Goal: Task Accomplishment & Management: Manage account settings

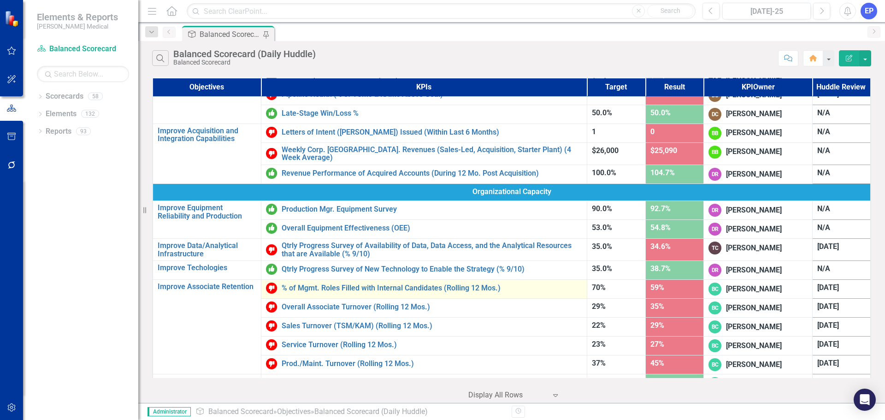
scroll to position [437, 0]
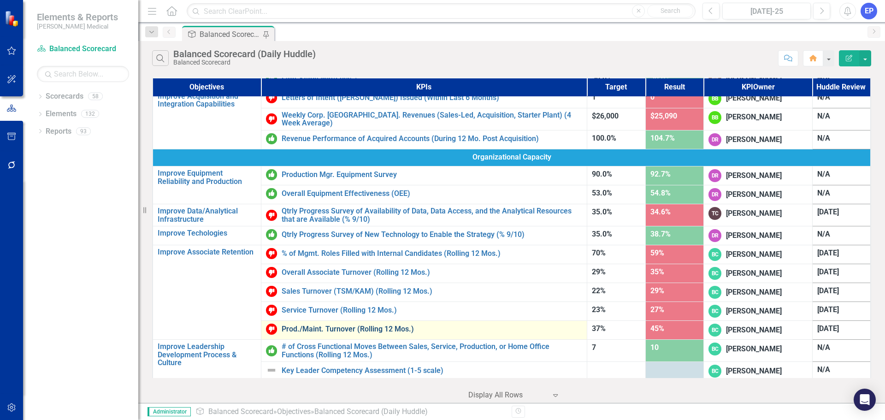
click at [333, 326] on link "Prod./Maint. Turnover (Rolling 12 Mos.)" at bounding box center [432, 329] width 301 height 8
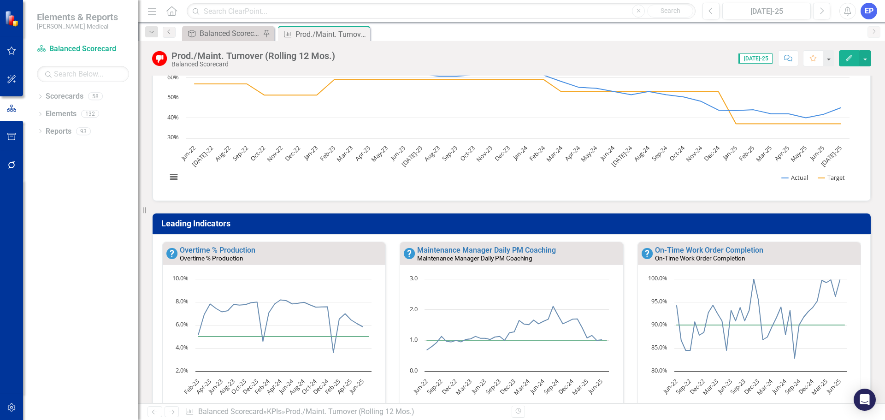
scroll to position [231, 0]
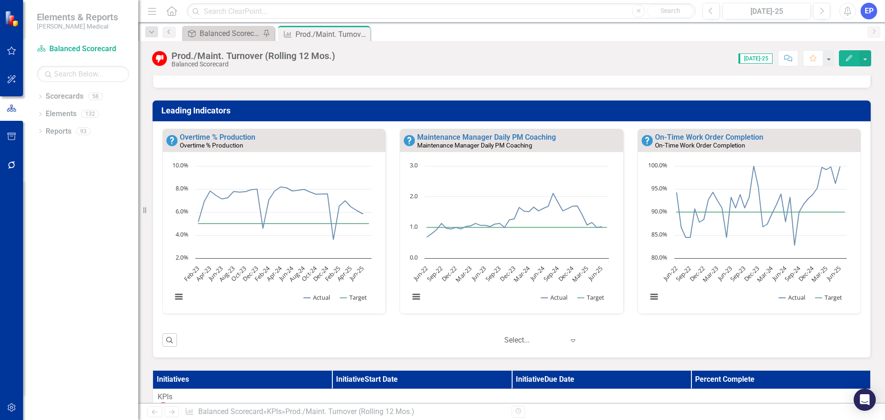
click at [573, 116] on td "Leading Indicators" at bounding box center [513, 112] width 704 height 16
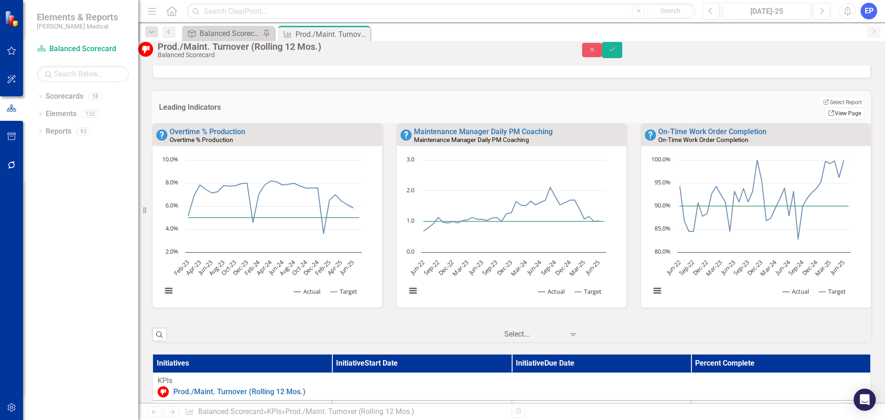
click at [834, 109] on link "Link View Page" at bounding box center [845, 113] width 40 height 12
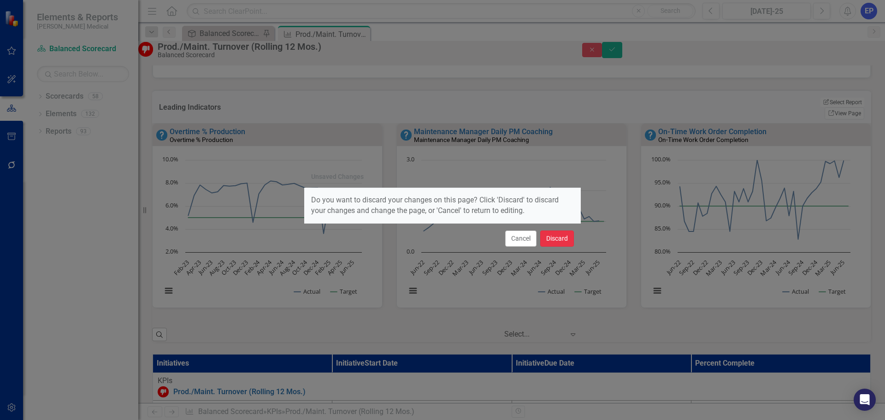
click at [564, 240] on button "Discard" at bounding box center [557, 239] width 34 height 16
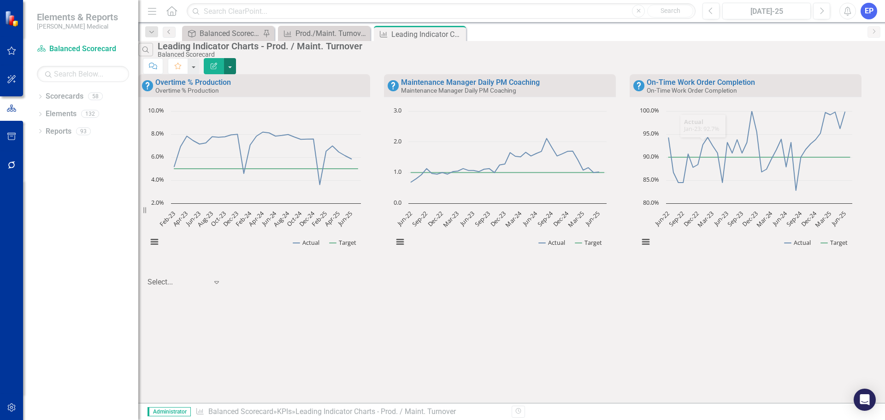
click at [236, 58] on button "button" at bounding box center [230, 66] width 12 height 16
click at [838, 74] on link "Edit Report Edit Report" at bounding box center [828, 75] width 90 height 17
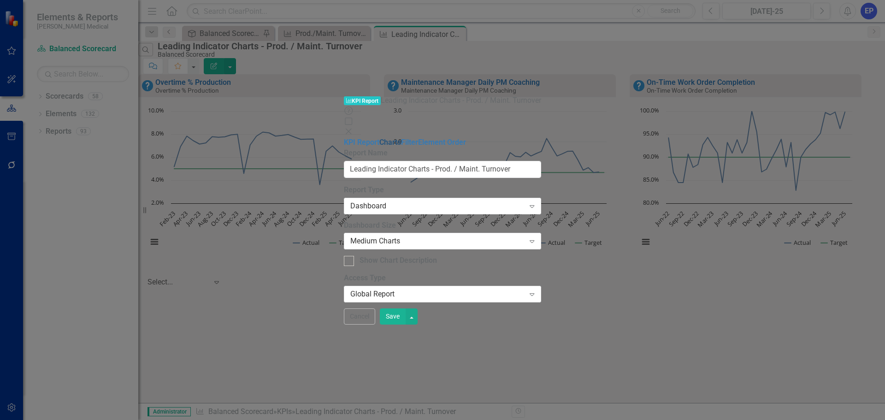
click at [380, 138] on link "Charts" at bounding box center [391, 142] width 22 height 9
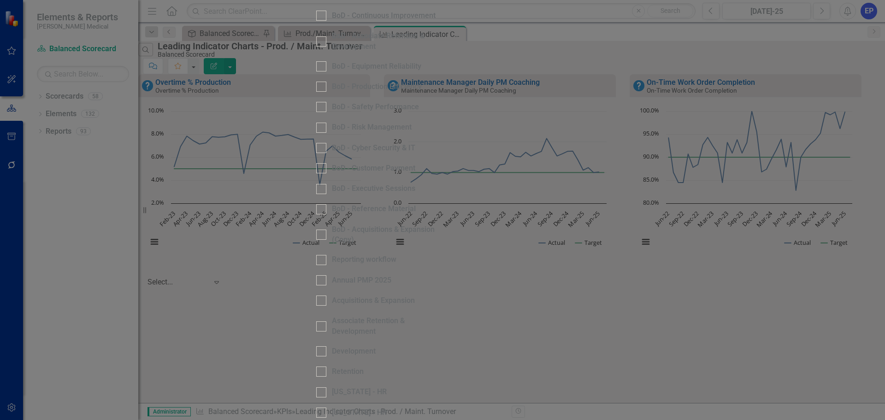
scroll to position [553, 0]
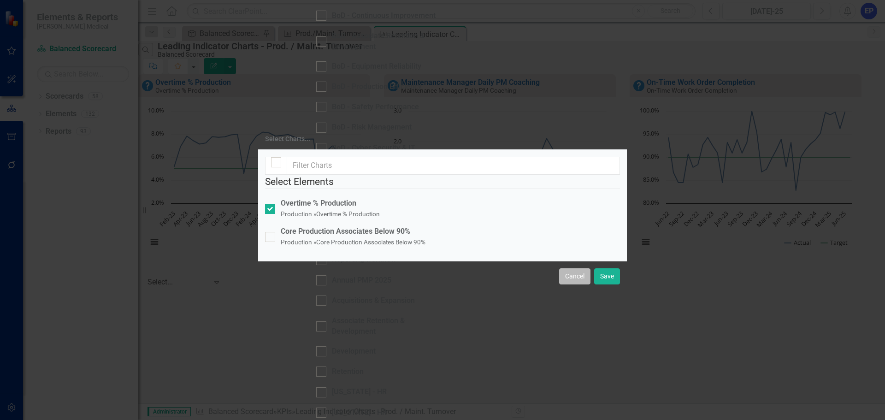
click at [571, 285] on button "Cancel" at bounding box center [574, 276] width 31 height 16
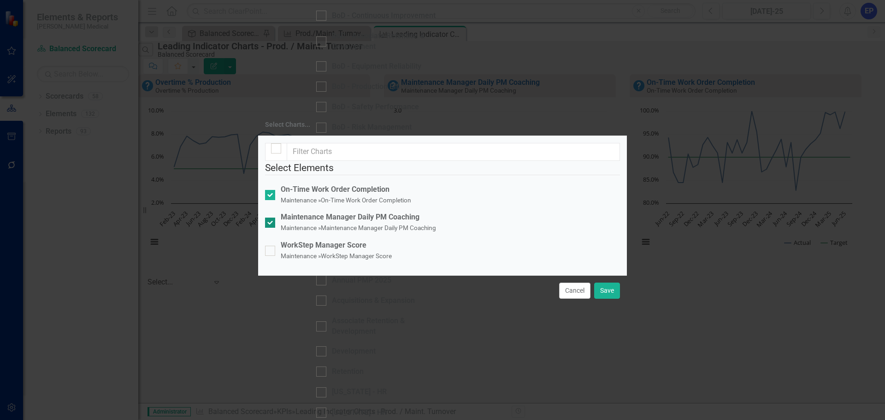
click at [322, 212] on div "Maintenance Manager Daily PM Coaching" at bounding box center [358, 217] width 155 height 11
click at [271, 218] on input "Maintenance Manager Daily PM Coaching Maintenance » Maintenance Manager Daily P…" at bounding box center [268, 221] width 6 height 6
checkbox input "false"
click at [352, 184] on div "On-Time Work Order Completion" at bounding box center [346, 189] width 131 height 11
click at [271, 190] on input "On-Time Work Order Completion Maintenance » On-Time Work Order Completion" at bounding box center [268, 193] width 6 height 6
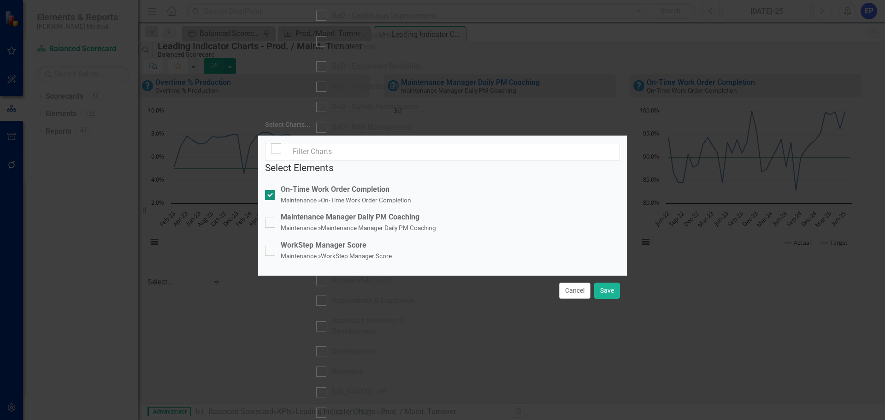
checkbox input "false"
click at [604, 299] on button "Save" at bounding box center [607, 291] width 26 height 16
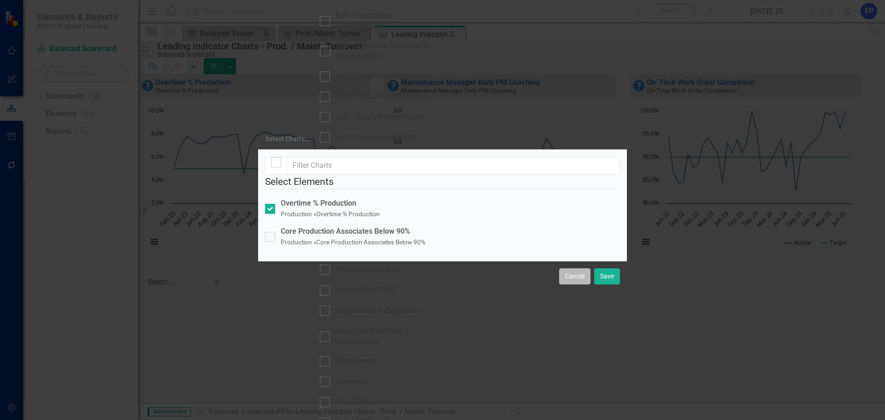
click at [577, 285] on button "Cancel" at bounding box center [574, 276] width 31 height 16
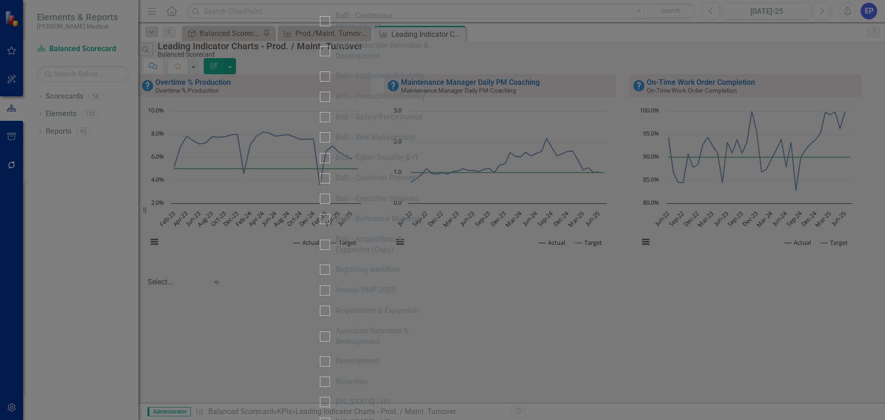
checkbox input "false"
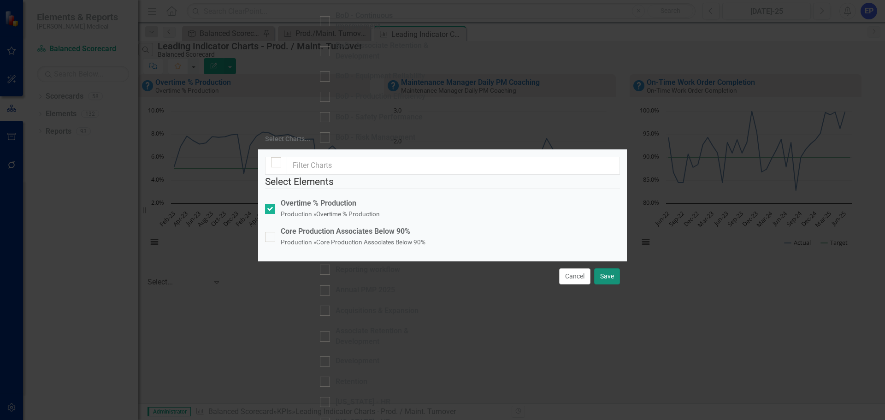
click at [600, 285] on button "Save" at bounding box center [607, 276] width 26 height 16
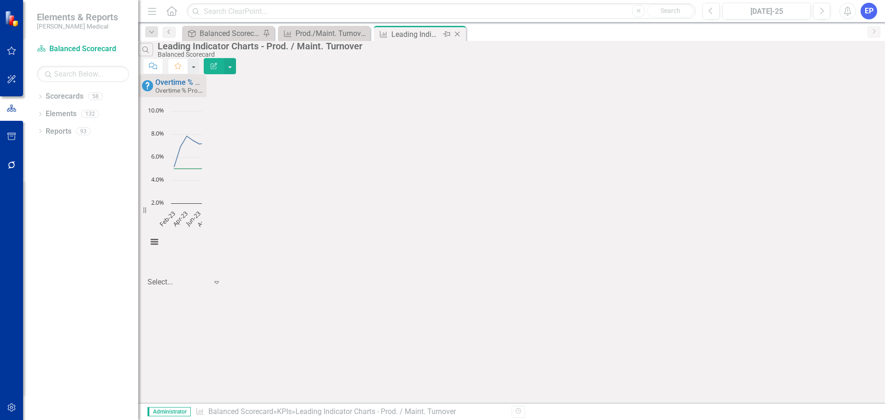
click at [458, 34] on icon at bounding box center [457, 34] width 5 height 5
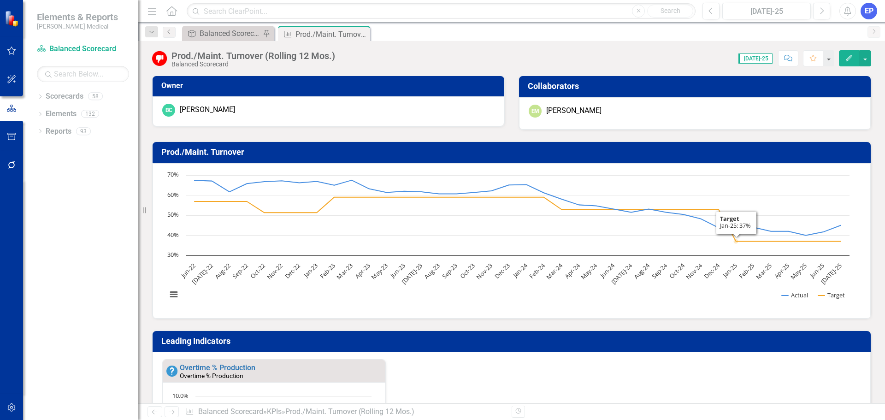
click at [604, 335] on td "Leading Indicators" at bounding box center [513, 342] width 704 height 16
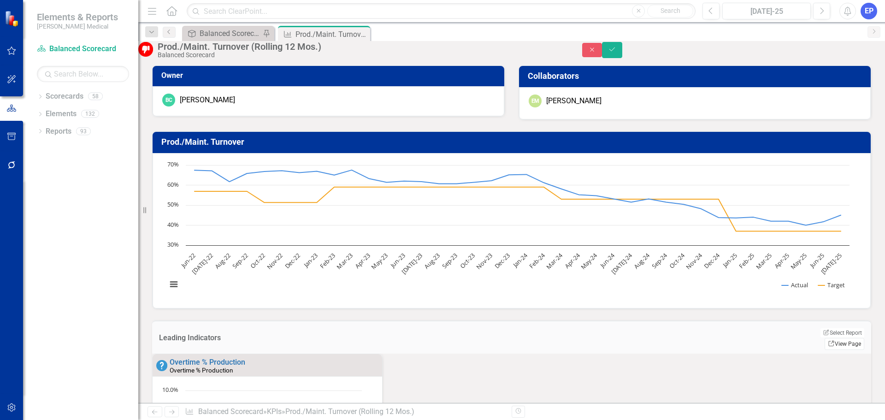
click at [841, 342] on link "Link View Page" at bounding box center [845, 344] width 40 height 12
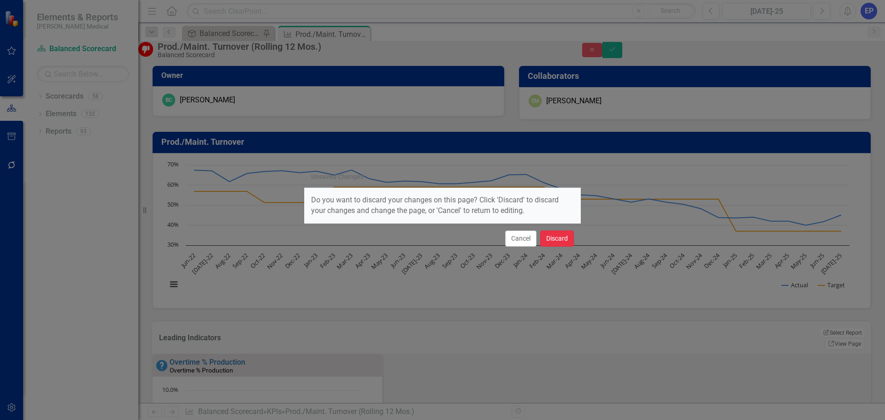
click at [562, 242] on button "Discard" at bounding box center [557, 239] width 34 height 16
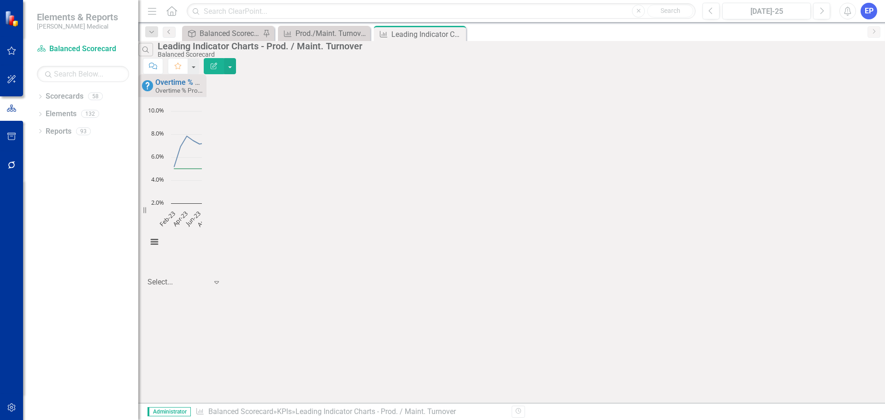
click at [224, 62] on button "Edit Report" at bounding box center [214, 66] width 20 height 16
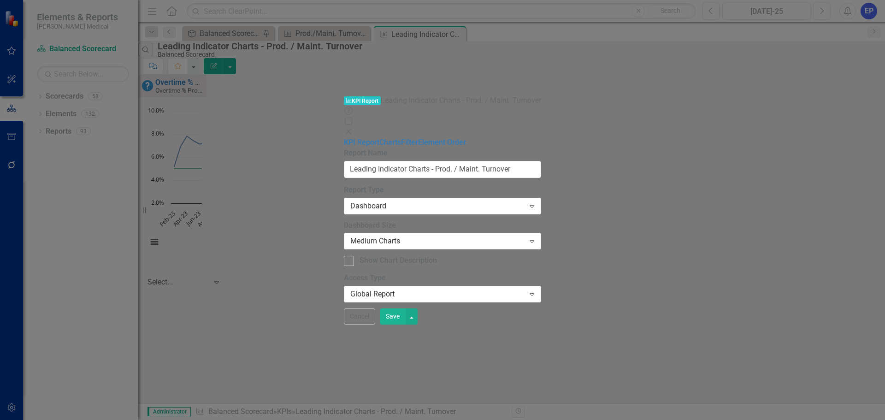
click at [350, 236] on div "Medium Charts" at bounding box center [437, 241] width 174 height 11
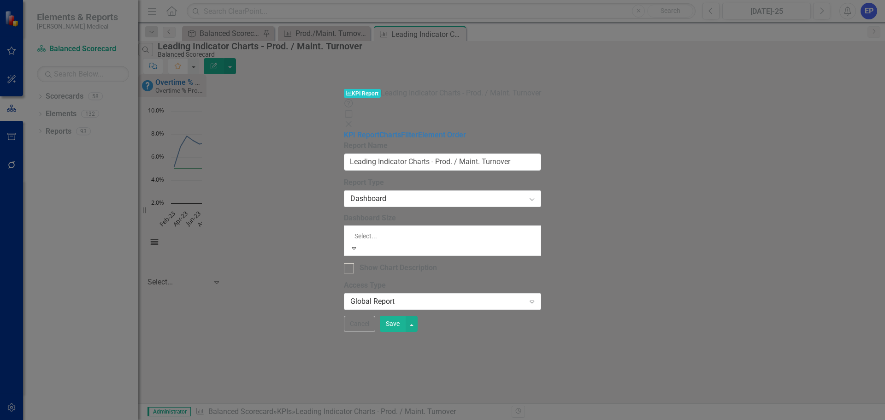
click at [300, 420] on div "Large Charts" at bounding box center [442, 425] width 885 height 11
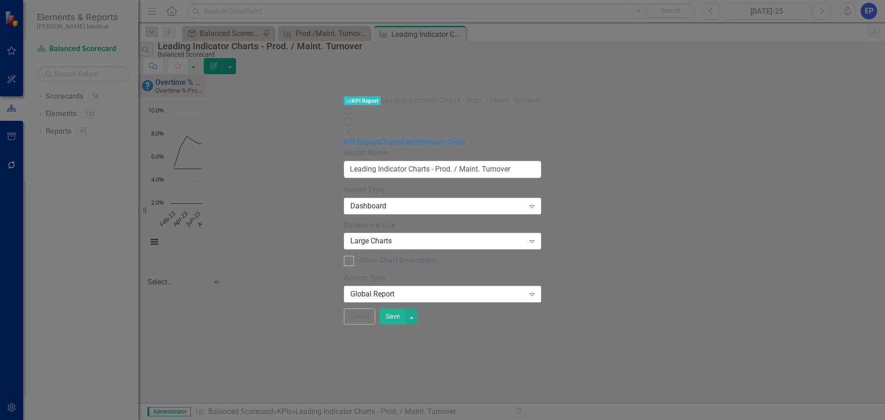
click at [406, 325] on button "Save" at bounding box center [393, 316] width 26 height 16
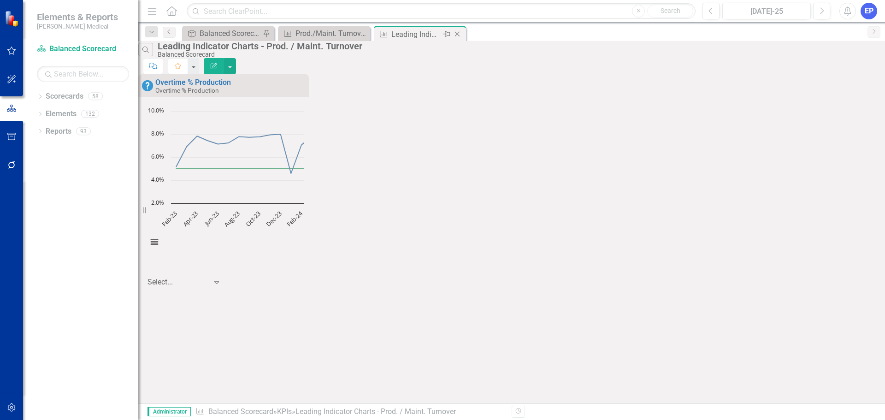
click at [460, 35] on icon "Close" at bounding box center [457, 33] width 9 height 7
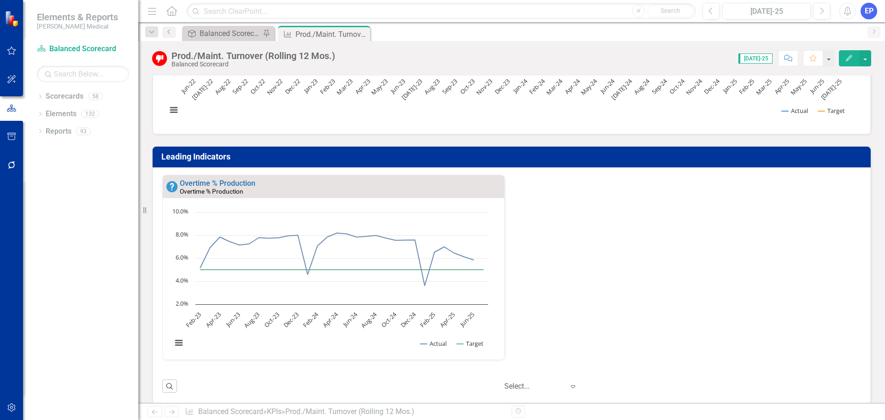
scroll to position [231, 0]
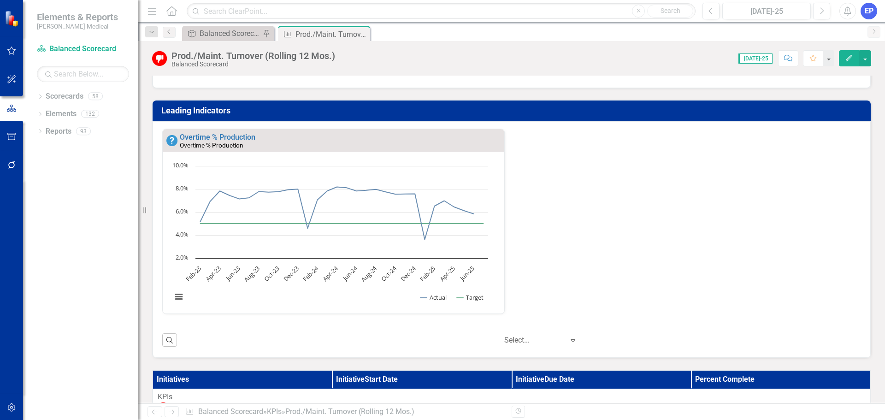
click at [510, 339] on div at bounding box center [534, 340] width 60 height 12
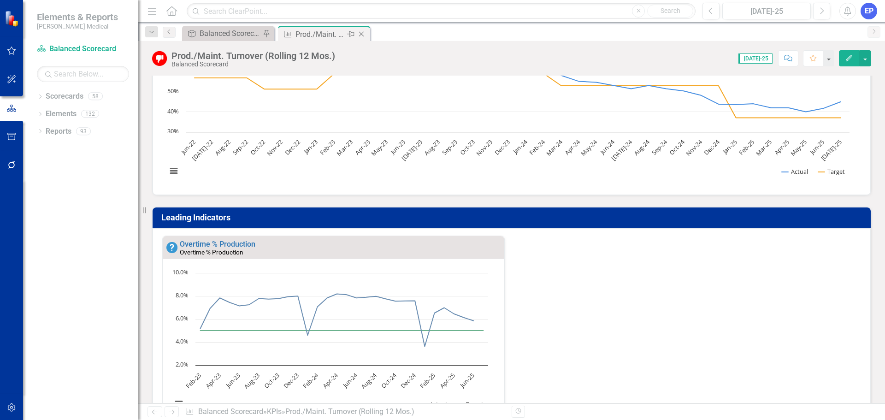
scroll to position [0, 0]
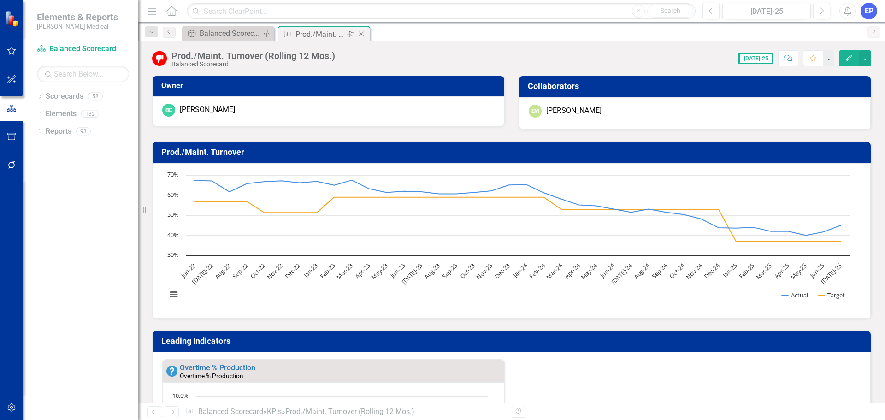
click at [362, 33] on icon at bounding box center [361, 34] width 5 height 5
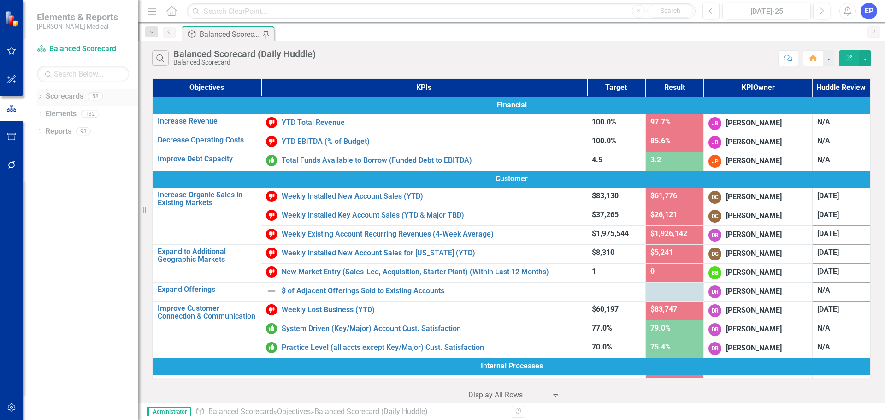
click at [39, 97] on icon "Dropdown" at bounding box center [40, 97] width 6 height 5
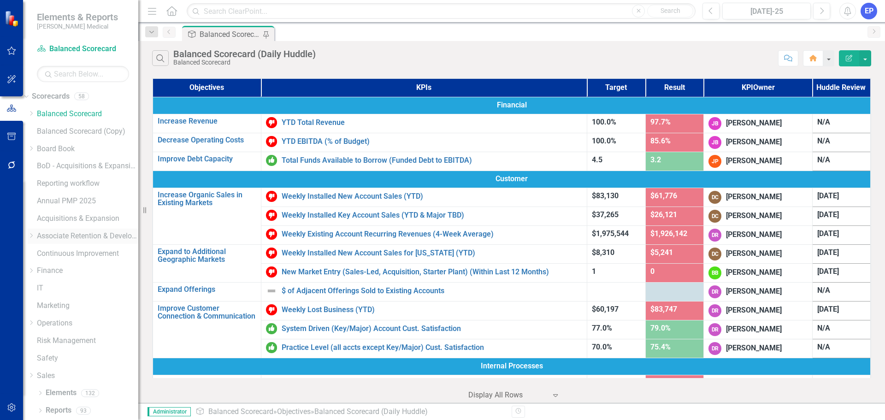
click at [35, 239] on div "Dropdown" at bounding box center [31, 236] width 7 height 8
click at [35, 263] on icon "Dropdown" at bounding box center [31, 260] width 7 height 6
click at [94, 282] on link "[US_STATE] - HR" at bounding box center [87, 277] width 101 height 11
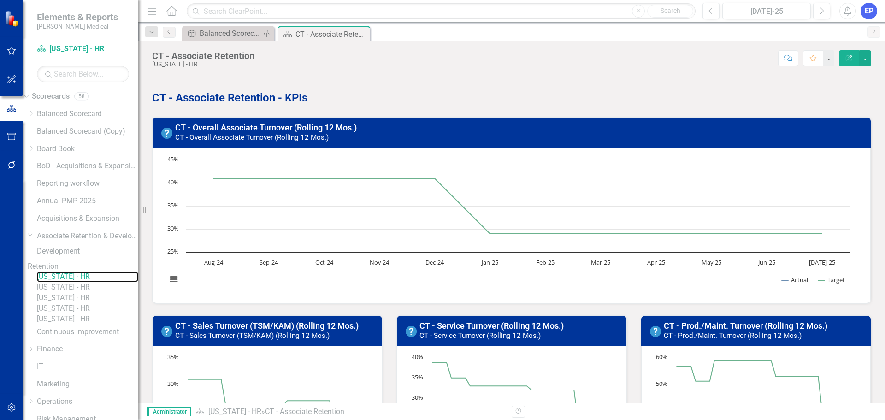
scroll to position [297, 0]
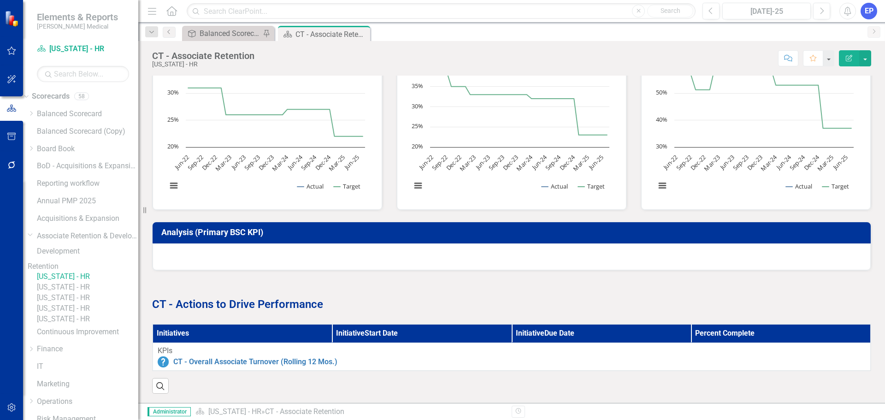
click at [102, 293] on link "[US_STATE] - HR" at bounding box center [87, 287] width 101 height 11
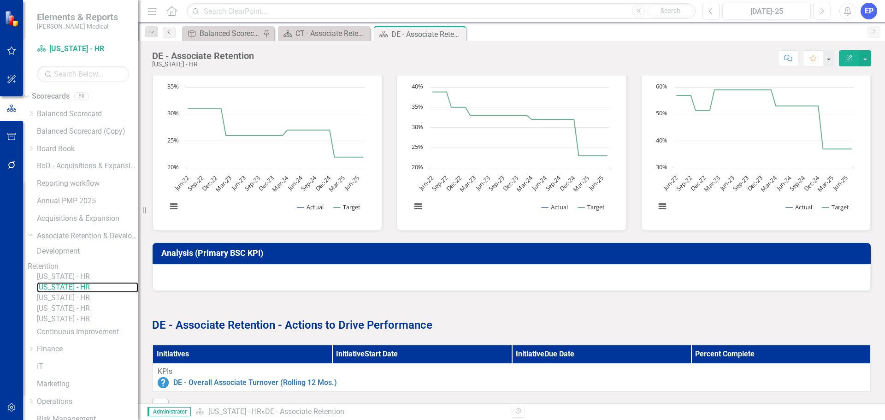
scroll to position [297, 0]
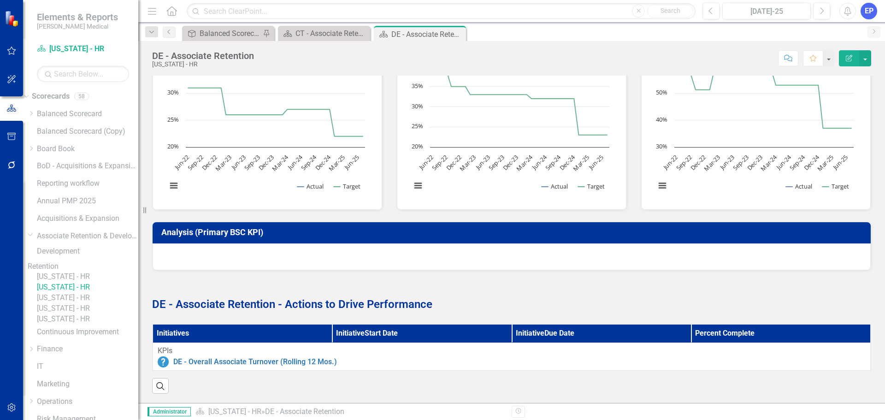
click at [99, 303] on link "[US_STATE] - HR" at bounding box center [87, 298] width 101 height 11
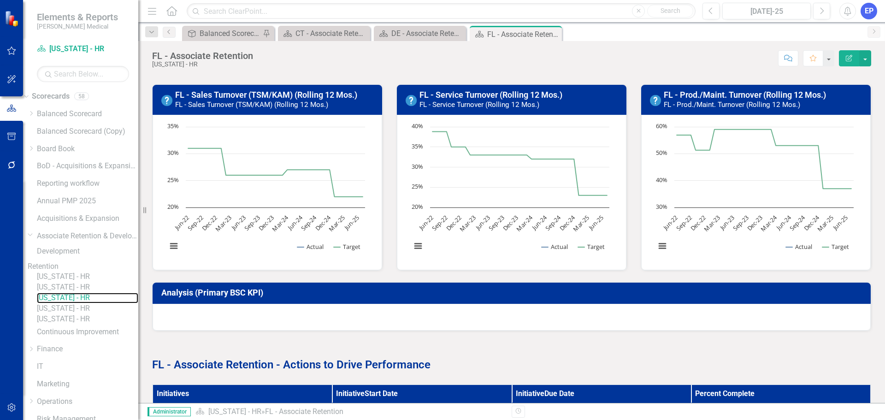
scroll to position [297, 0]
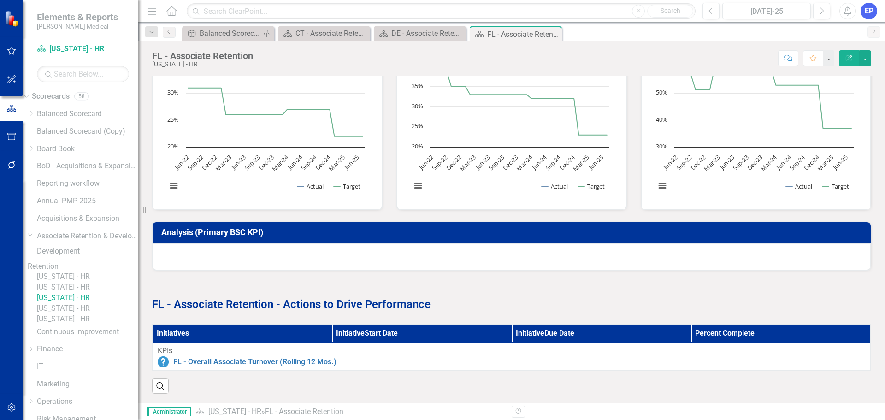
click at [93, 314] on link "[US_STATE] - HR" at bounding box center [87, 308] width 101 height 11
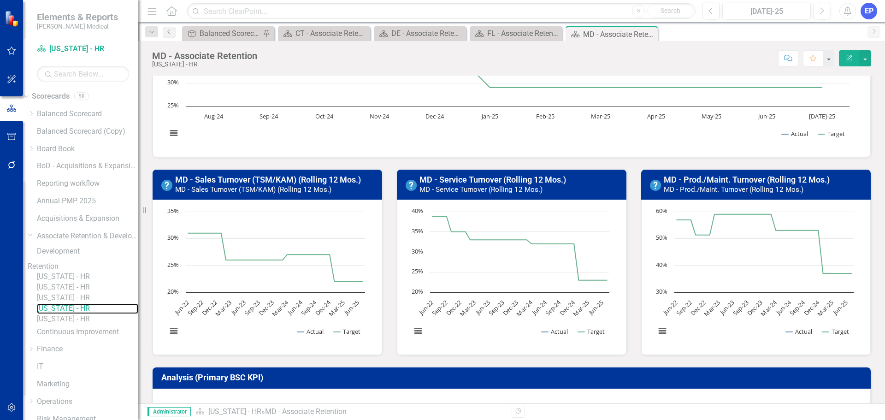
scroll to position [297, 0]
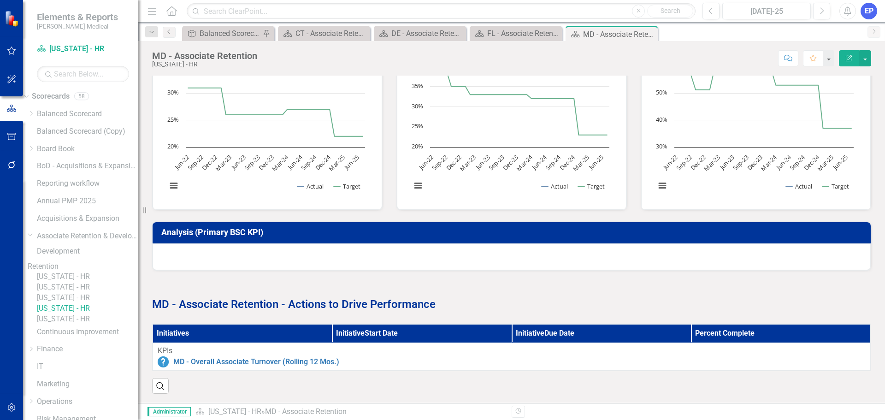
click at [90, 325] on link "[US_STATE] - HR" at bounding box center [87, 319] width 101 height 11
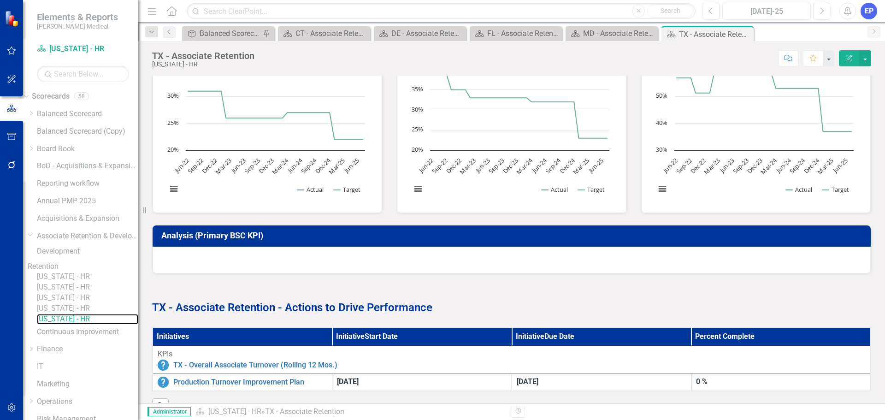
scroll to position [314, 0]
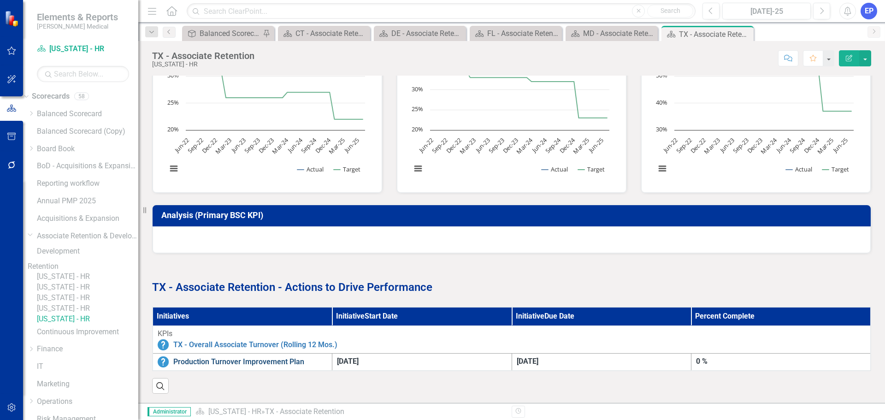
click at [268, 358] on link "Production Turnover Improvement Plan" at bounding box center [250, 362] width 154 height 11
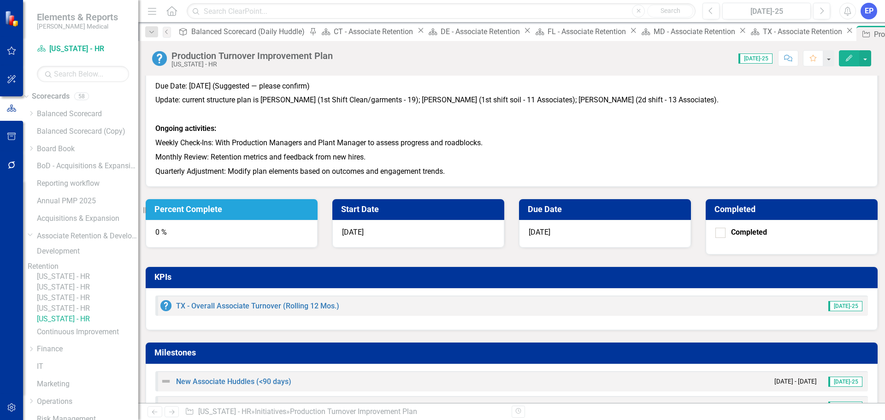
scroll to position [645, 0]
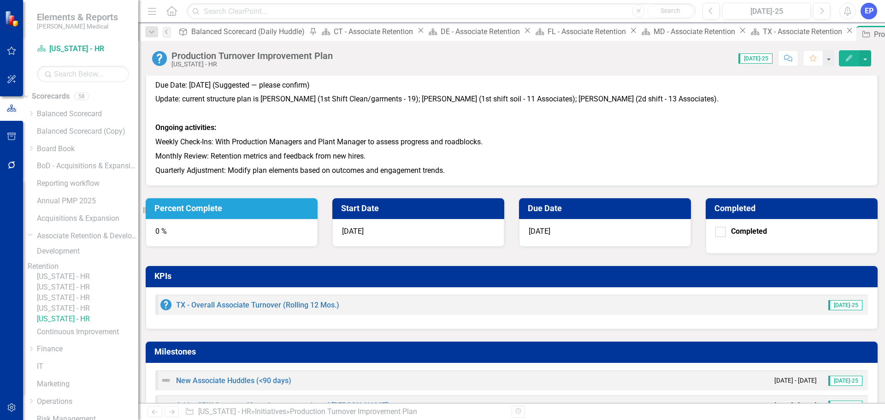
click at [331, 164] on p "Monthly Review: Retention metrics and feedback from new hires." at bounding box center [511, 156] width 713 height 14
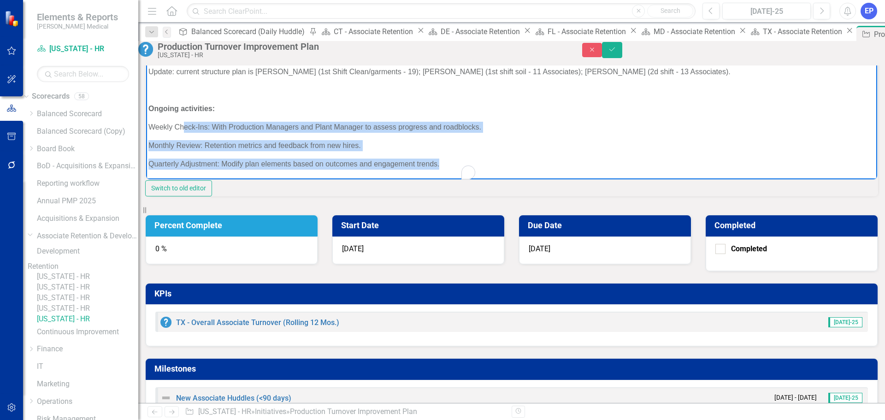
scroll to position [548, 0]
drag, startPoint x: 440, startPoint y: 166, endPoint x: 149, endPoint y: 98, distance: 298.8
copy body "Ongoing activities: Weekly Check-Ins: With Production Managers and Plant Manage…"
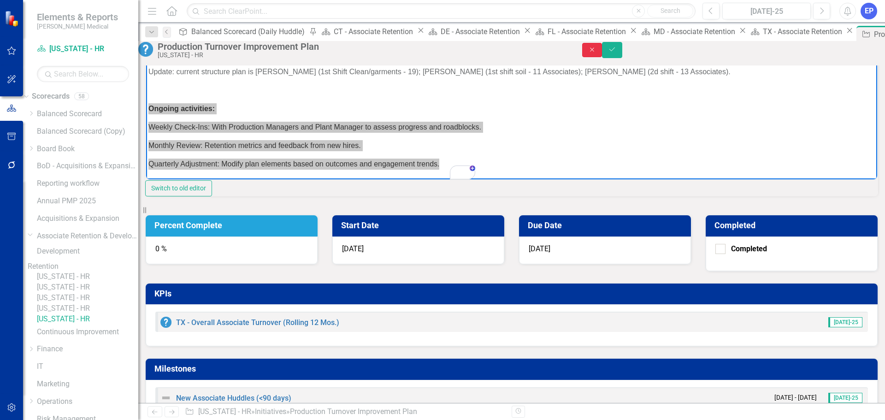
click at [603, 55] on button "Close" at bounding box center [592, 50] width 20 height 14
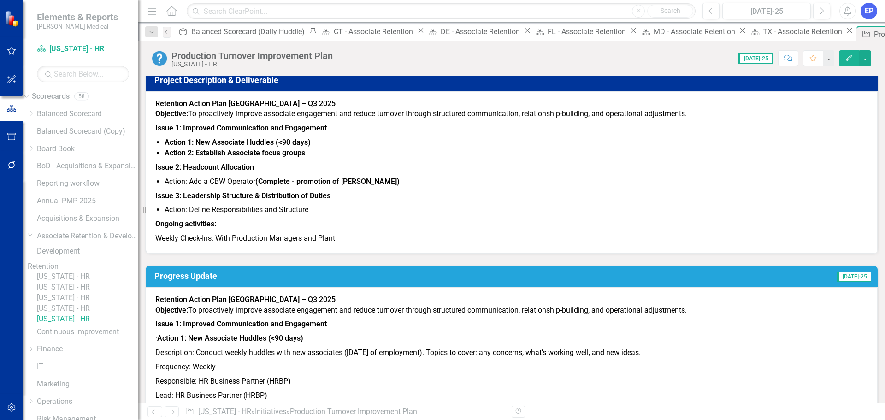
scroll to position [26, 0]
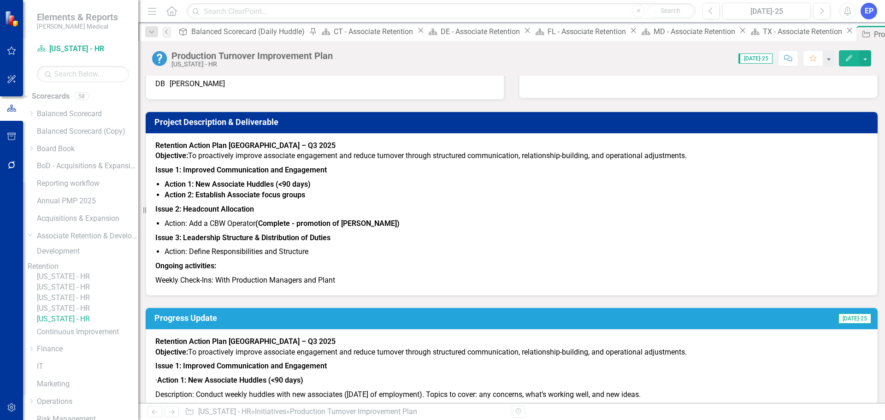
click at [368, 245] on p "Issue 3: Leadership Structure & Distribution of Duties" at bounding box center [511, 238] width 713 height 14
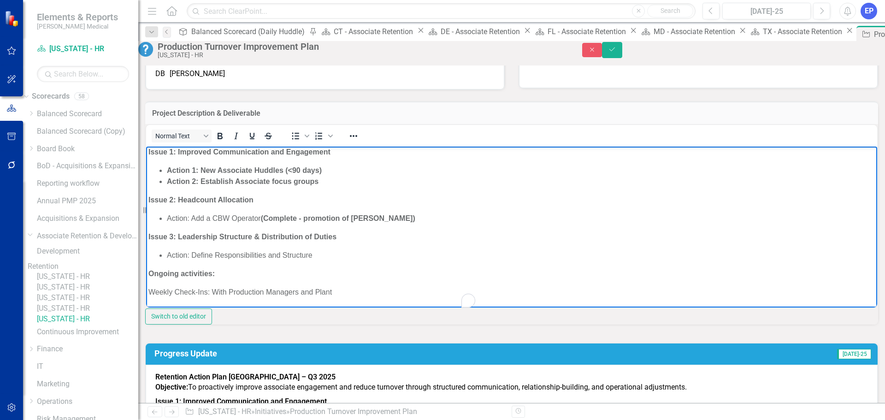
scroll to position [43, 0]
drag, startPoint x: 338, startPoint y: 288, endPoint x: 138, endPoint y: 276, distance: 201.0
click at [146, 276] on html "Retention Action Plan TX – Q3 2025 Objective: To proactively improve associate …" at bounding box center [511, 210] width 731 height 193
paste body "To enrich screen reader interactions, please activate Accessibility in Grammarl…"
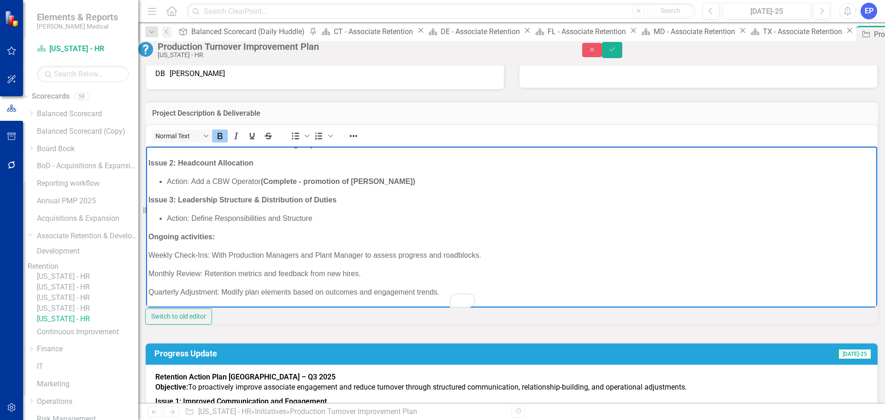
scroll to position [79, 0]
click at [623, 58] on button "Save" at bounding box center [612, 50] width 20 height 16
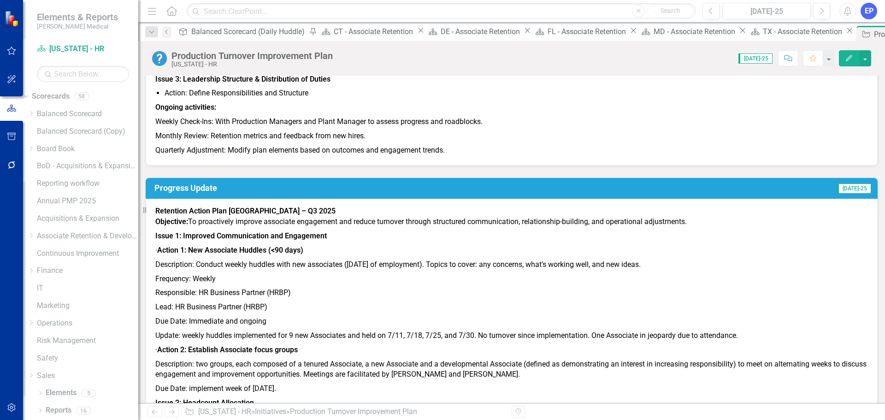
scroll to position [0, 0]
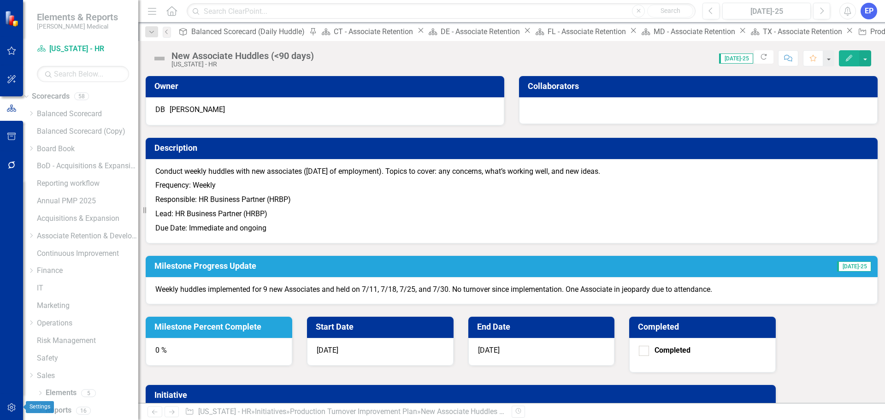
click at [8, 409] on icon "button" at bounding box center [12, 407] width 10 height 7
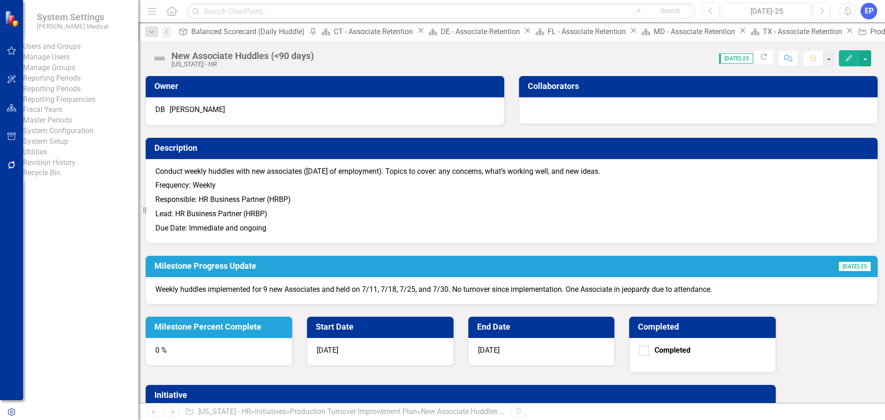
click at [69, 168] on link "Revision History" at bounding box center [80, 163] width 115 height 11
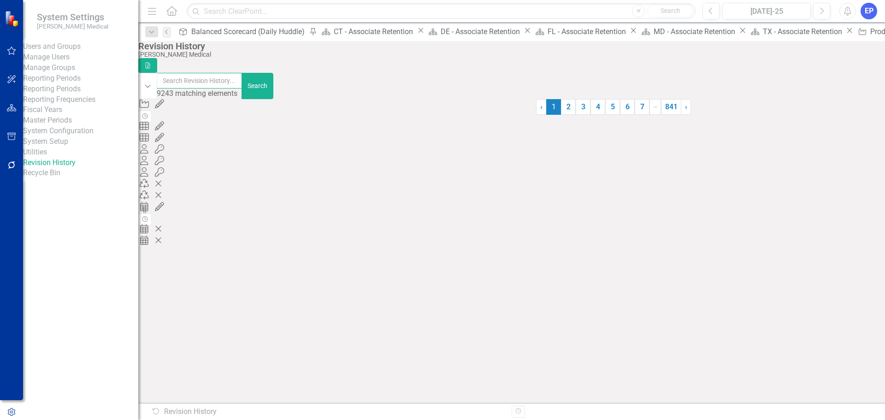
click at [243, 85] on input "text" at bounding box center [200, 81] width 86 height 16
type input "login"
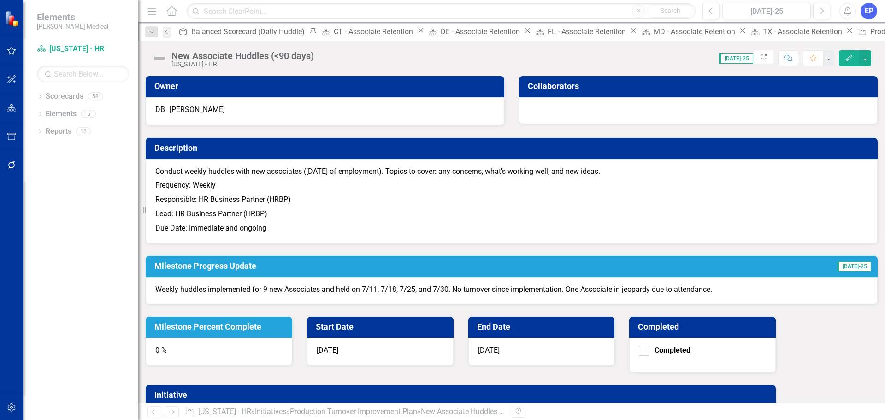
click at [852, 56] on icon "button" at bounding box center [849, 58] width 6 height 6
